Goal: Transaction & Acquisition: Subscribe to service/newsletter

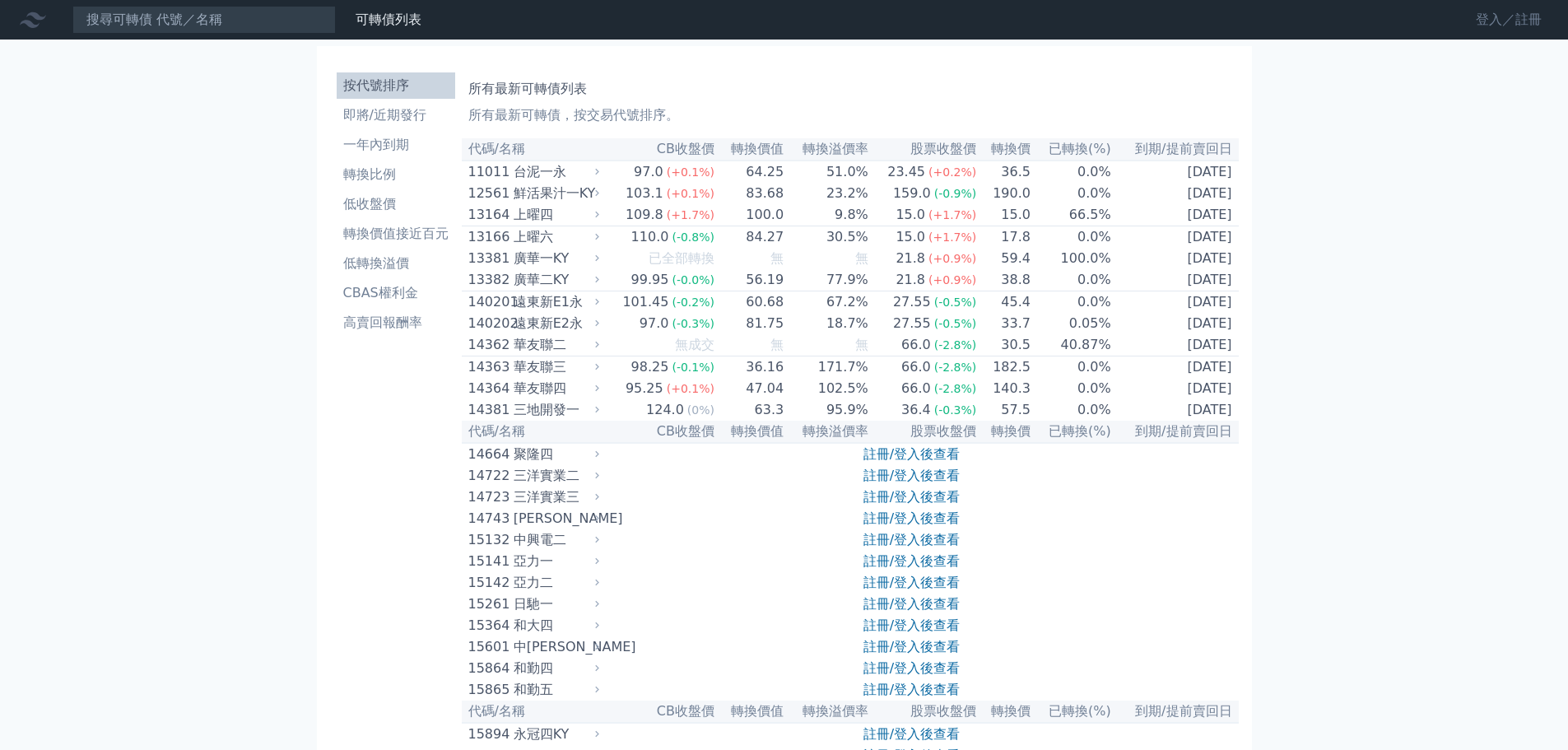
click at [1509, 19] on link "登入／註冊" at bounding box center [1509, 20] width 92 height 26
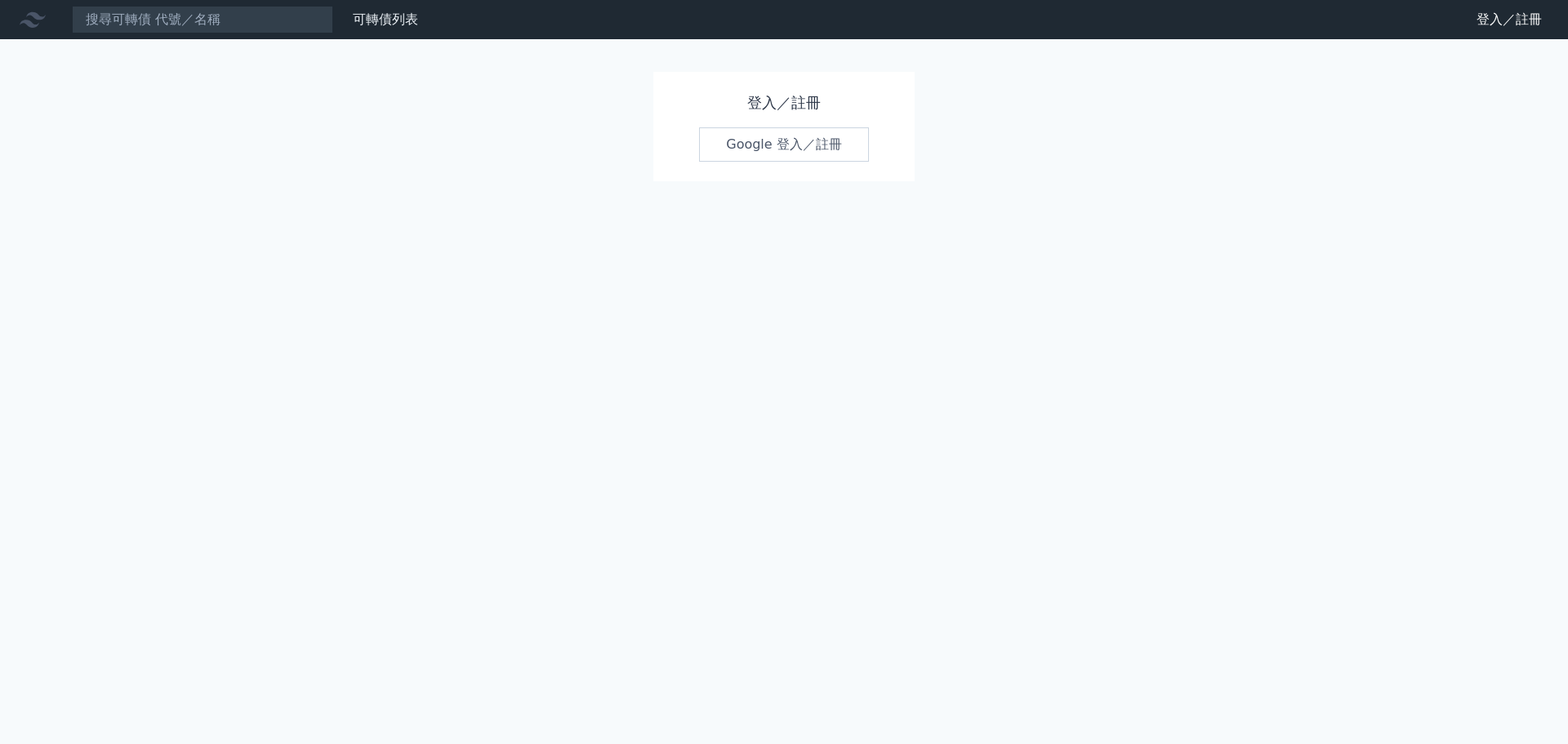
click at [802, 158] on link "Google 登入／註冊" at bounding box center [784, 144] width 170 height 34
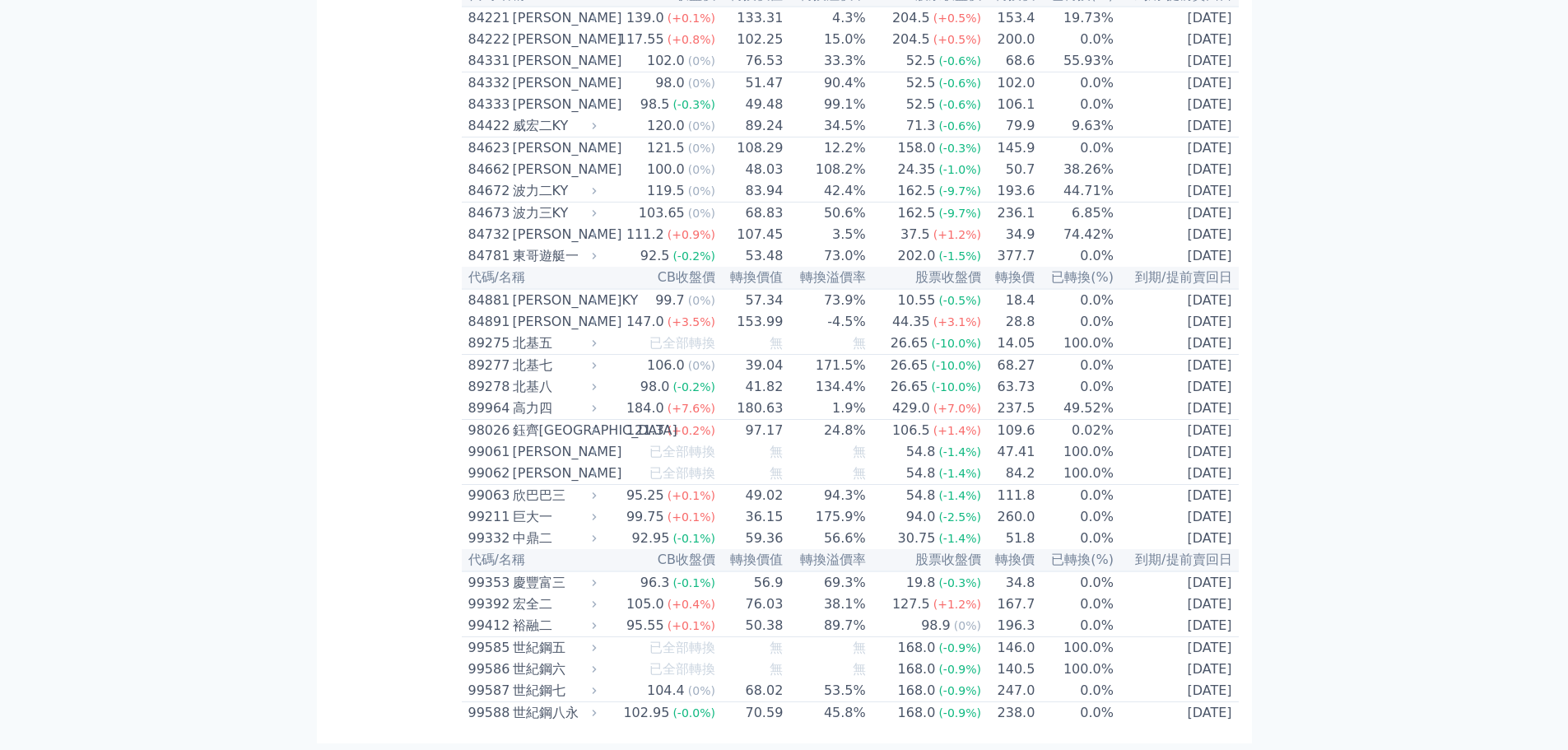
scroll to position [9625, 0]
drag, startPoint x: 467, startPoint y: 177, endPoint x: 1234, endPoint y: 713, distance: 935.7
copy table "49141 lore 78.9 (+0.0%) 01.90 49.9% 86.22 (+8.3%) 58.2 2.4% 0826-08-19 ipsum do…"
